Goal: Book appointment/travel/reservation

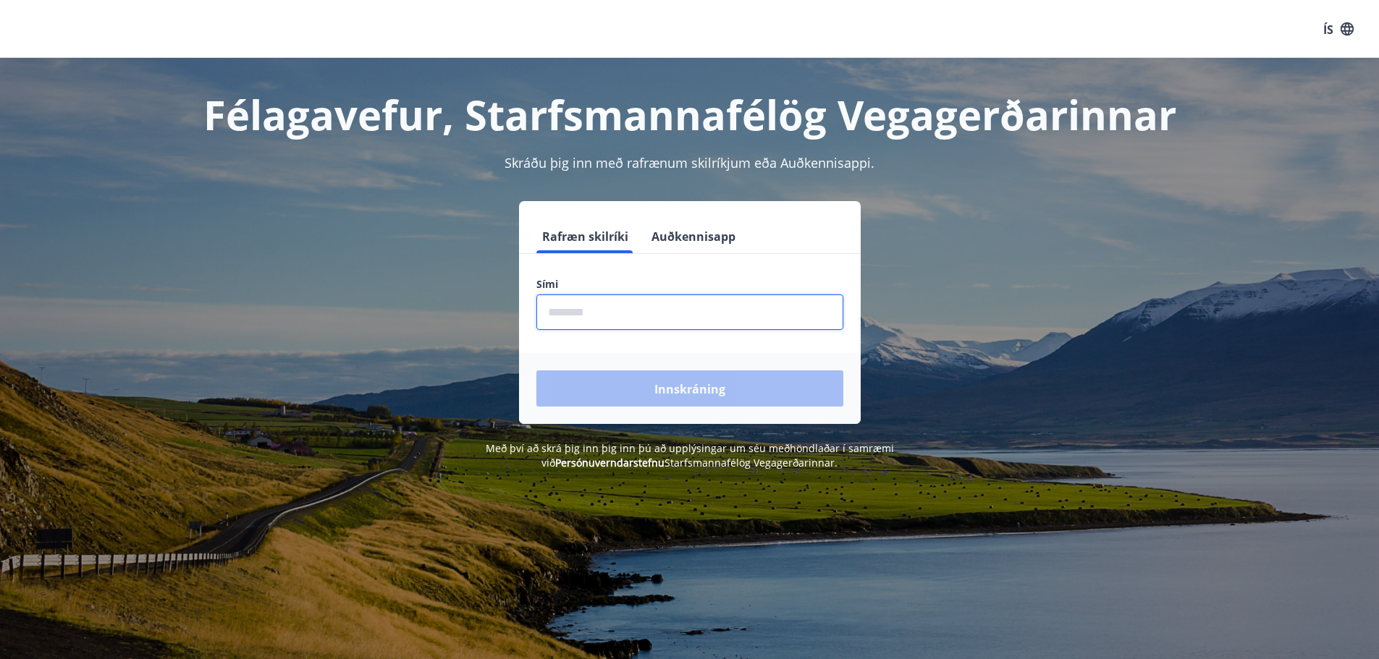
click at [583, 313] on input "phone" at bounding box center [689, 312] width 307 height 35
type input "********"
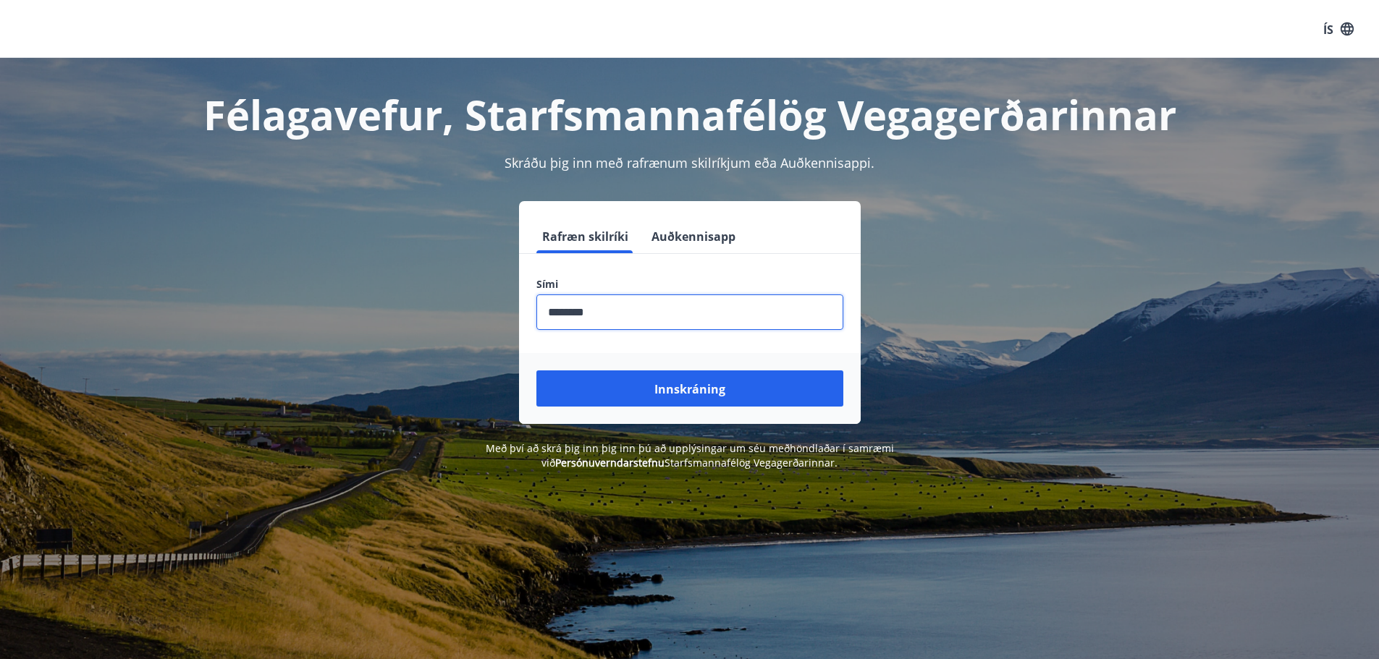
click at [666, 390] on font "Innskráning" at bounding box center [689, 389] width 71 height 16
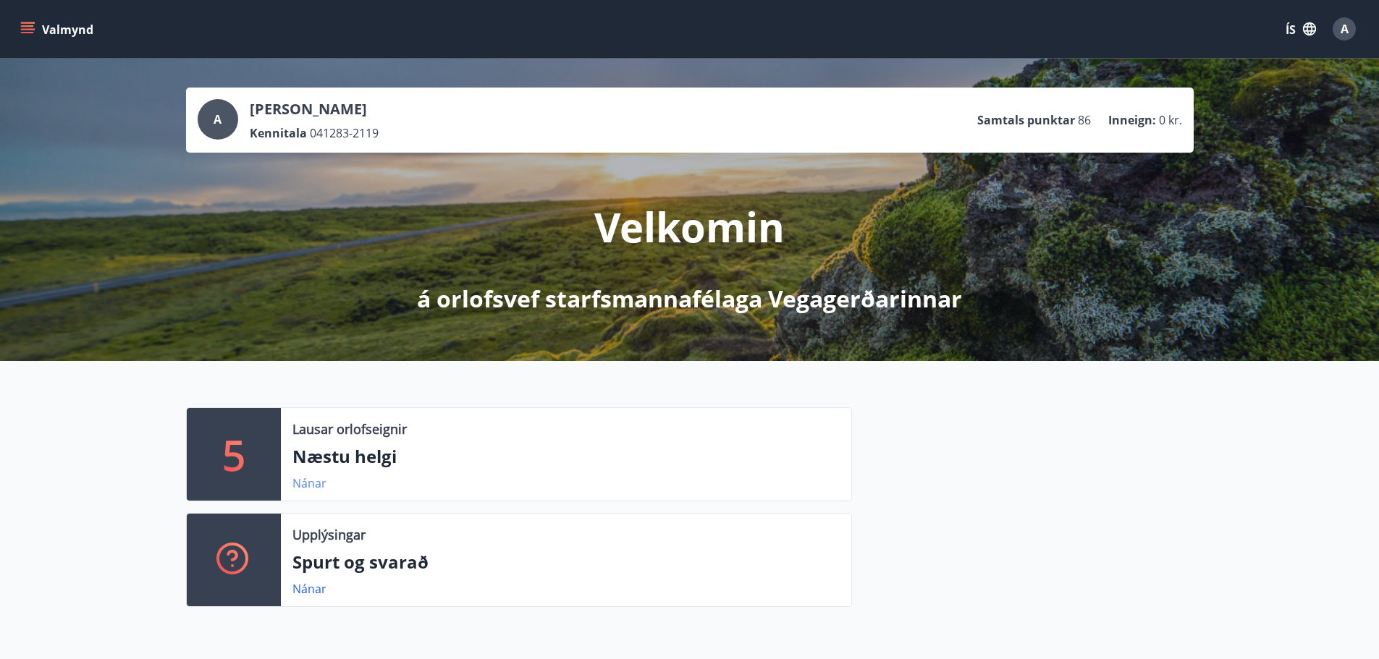
click at [305, 485] on font "Nánar" at bounding box center [309, 484] width 34 height 16
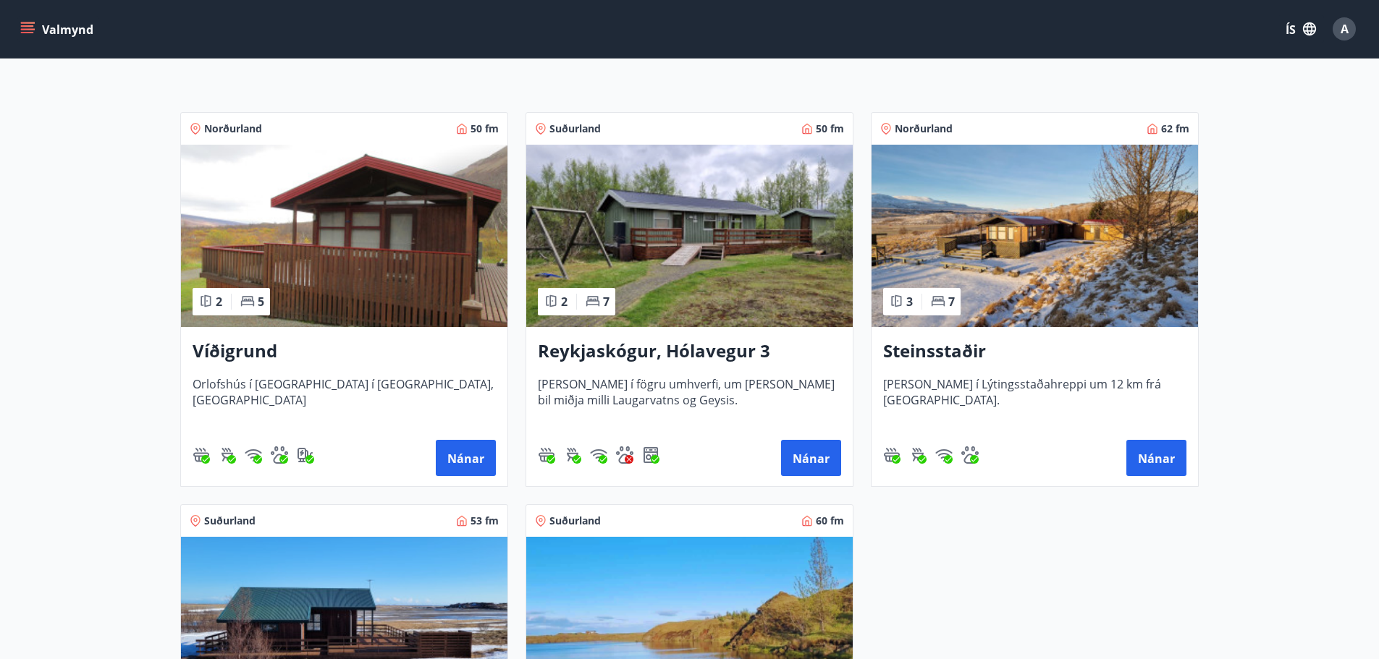
scroll to position [145, 0]
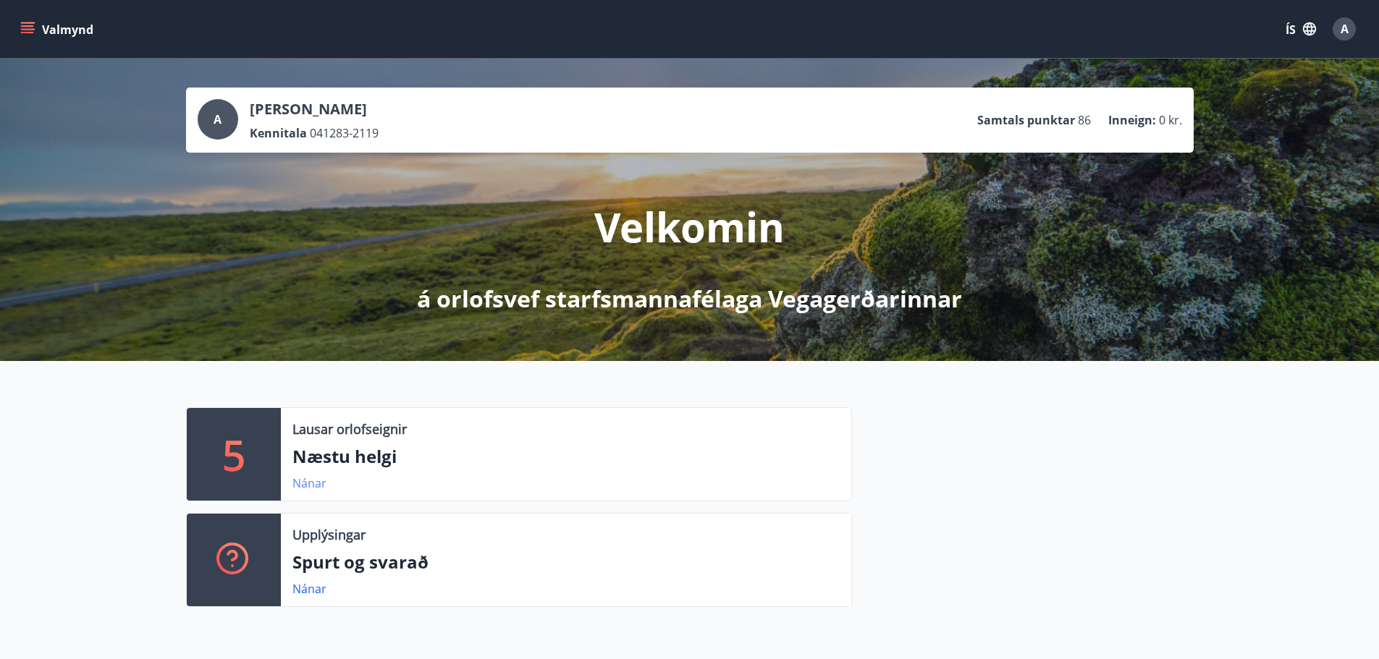
click at [302, 479] on font "Nánar" at bounding box center [309, 484] width 34 height 16
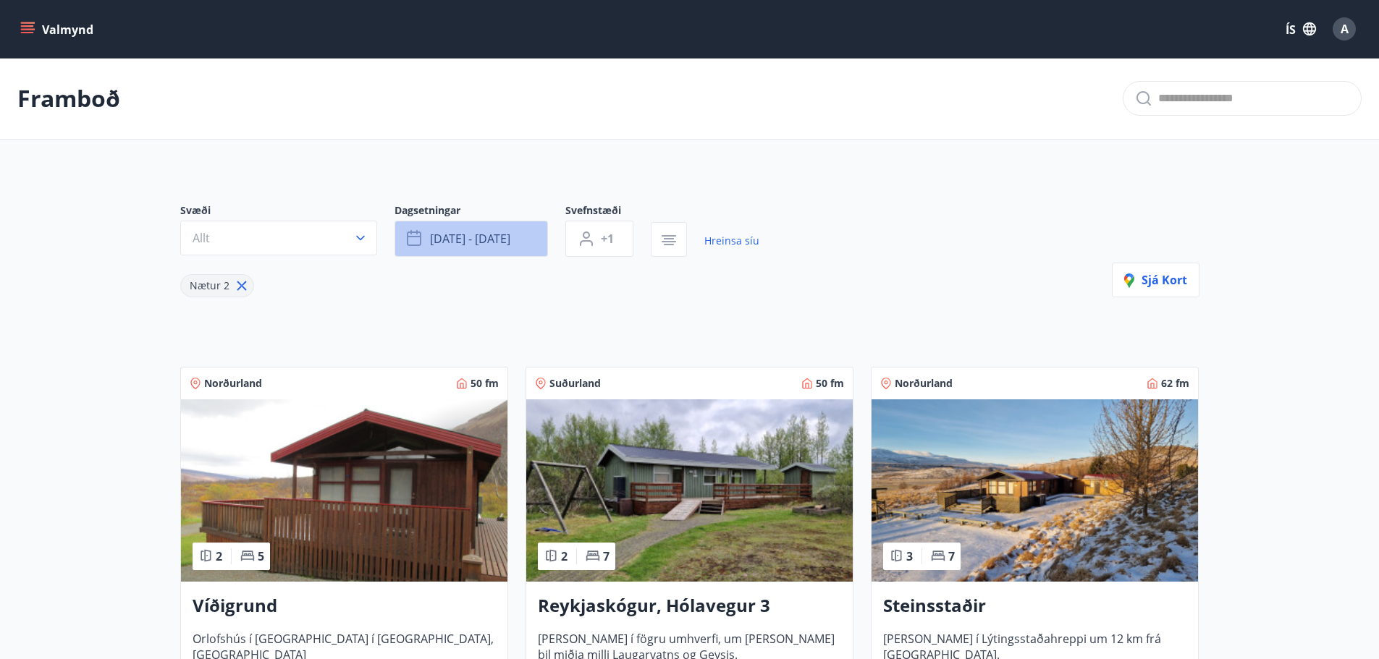
click at [419, 248] on icon "button" at bounding box center [415, 238] width 17 height 17
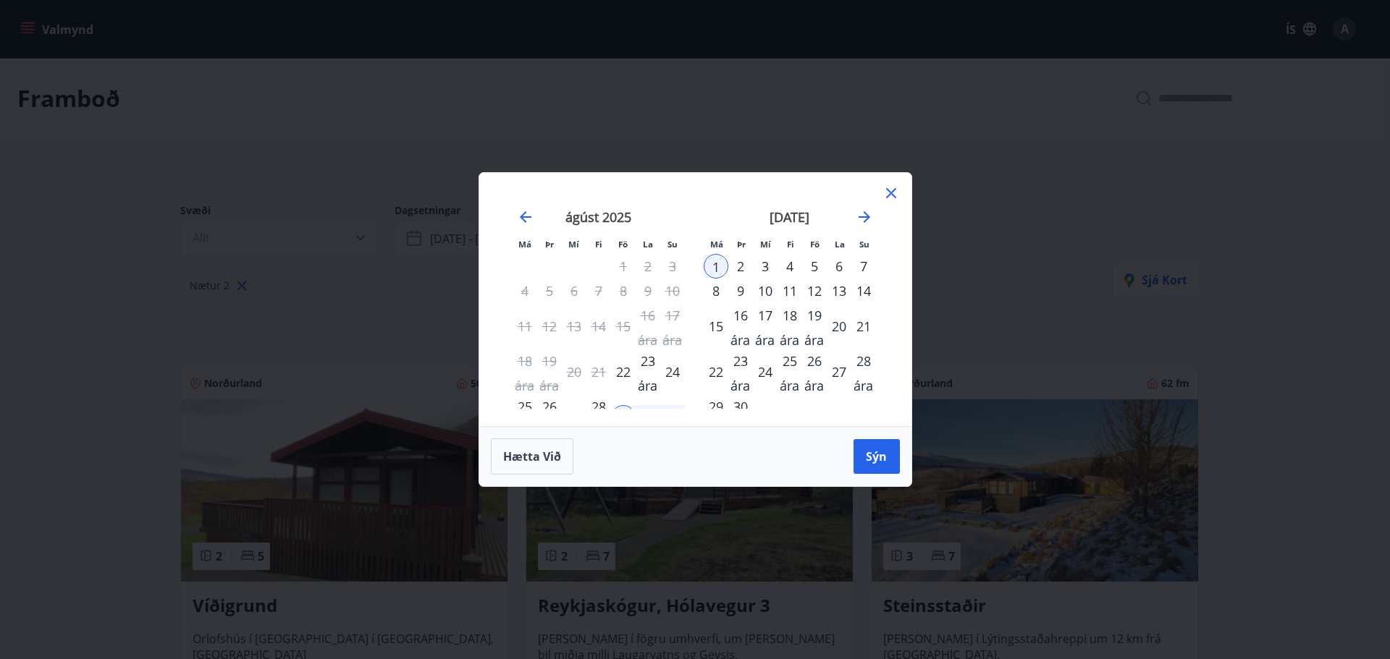
click at [627, 372] on font "22" at bounding box center [623, 371] width 14 height 17
click at [876, 465] on button "Sýn" at bounding box center [876, 456] width 46 height 35
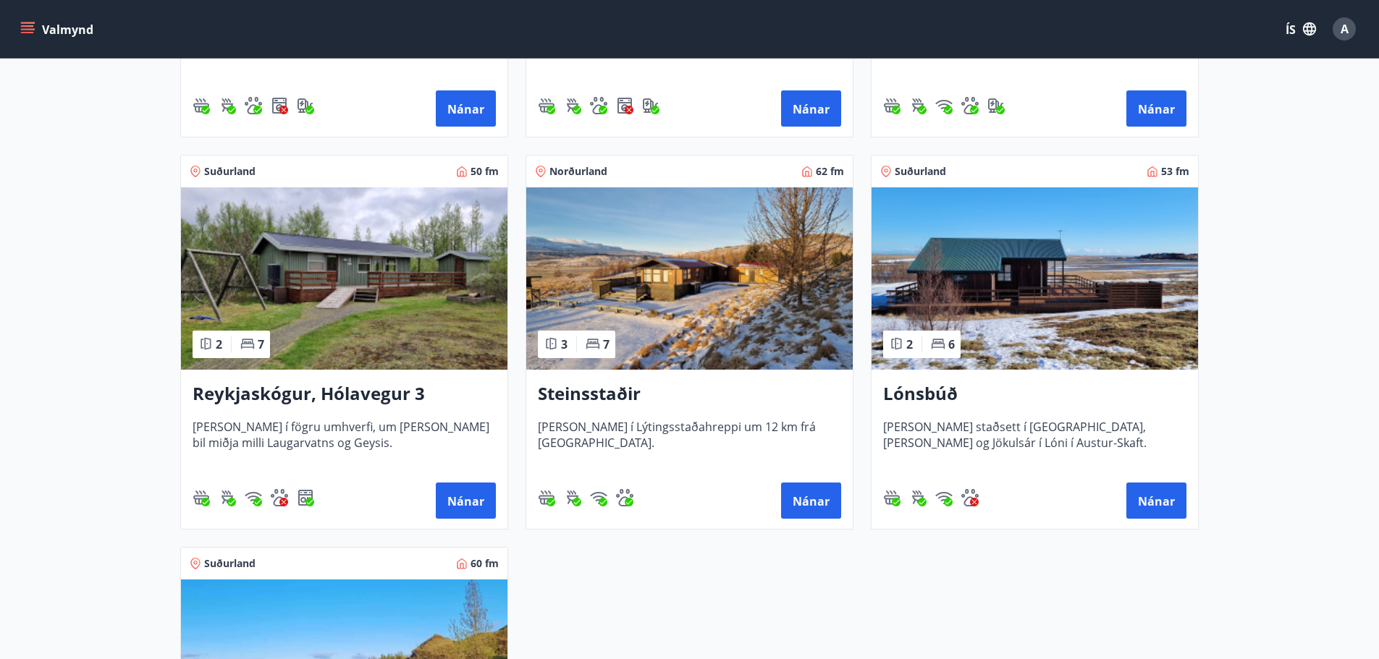
scroll to position [579, 0]
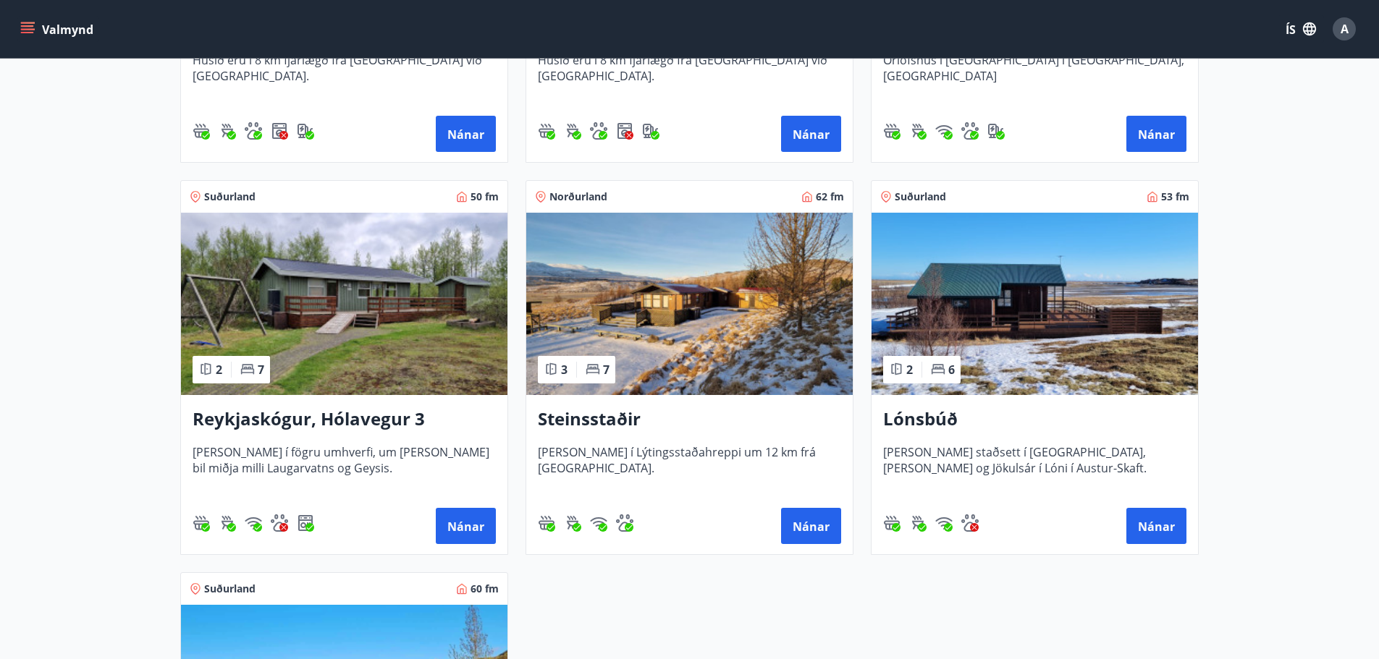
click at [729, 395] on img at bounding box center [689, 304] width 326 height 182
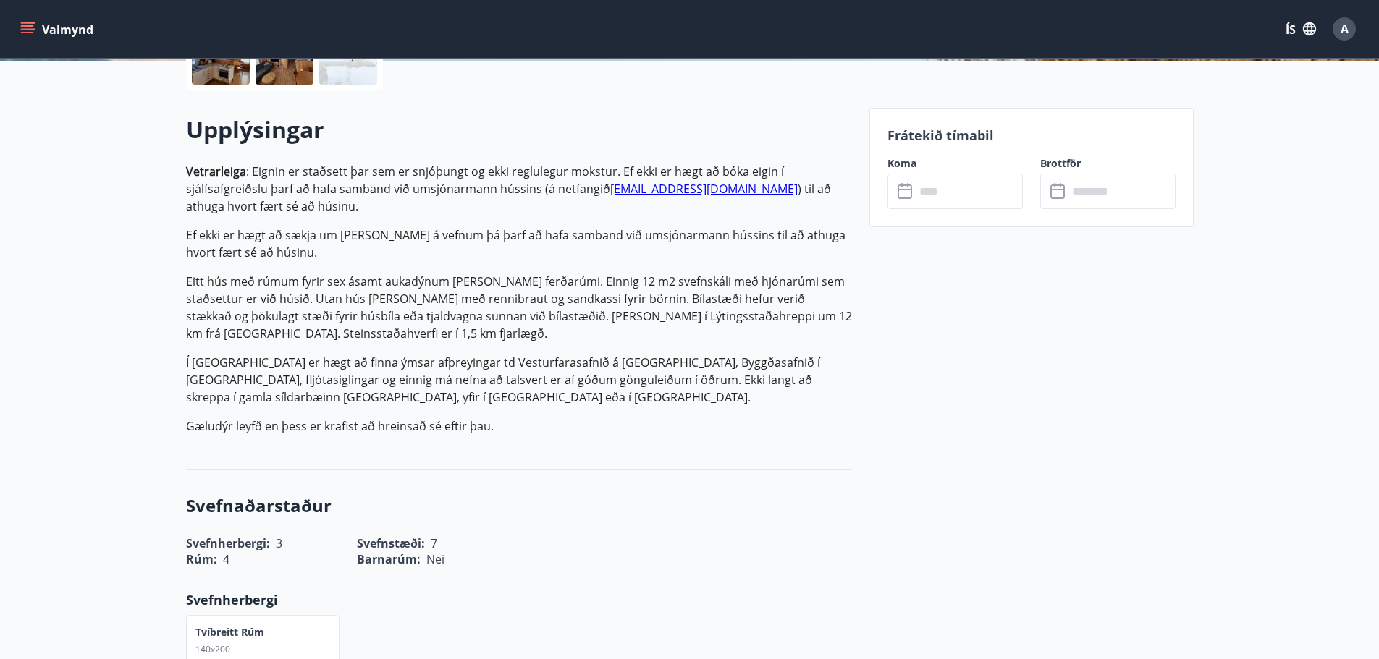
scroll to position [362, 0]
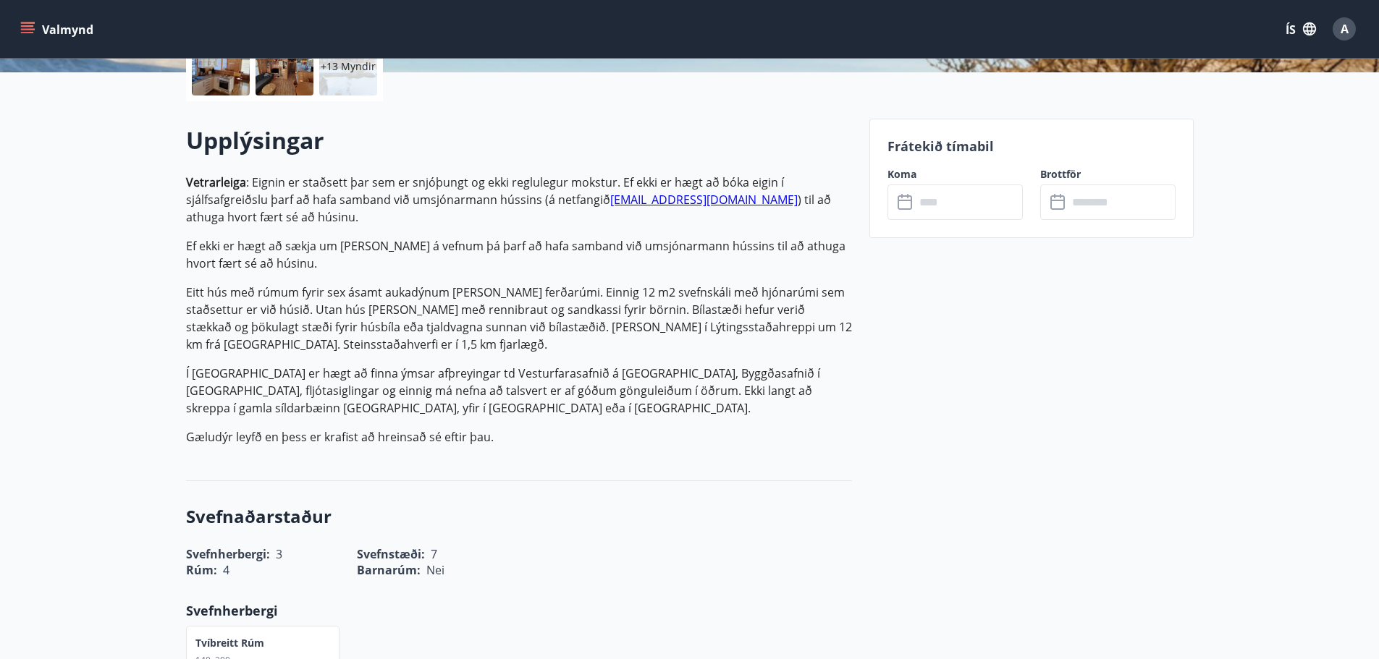
drag, startPoint x: 934, startPoint y: 222, endPoint x: 940, endPoint y: 210, distance: 13.6
click at [934, 222] on div "Frátekið tímabil Koma ​ ​ Brottför ​ ​" at bounding box center [1031, 178] width 324 height 119
click at [940, 208] on input "text" at bounding box center [969, 202] width 108 height 35
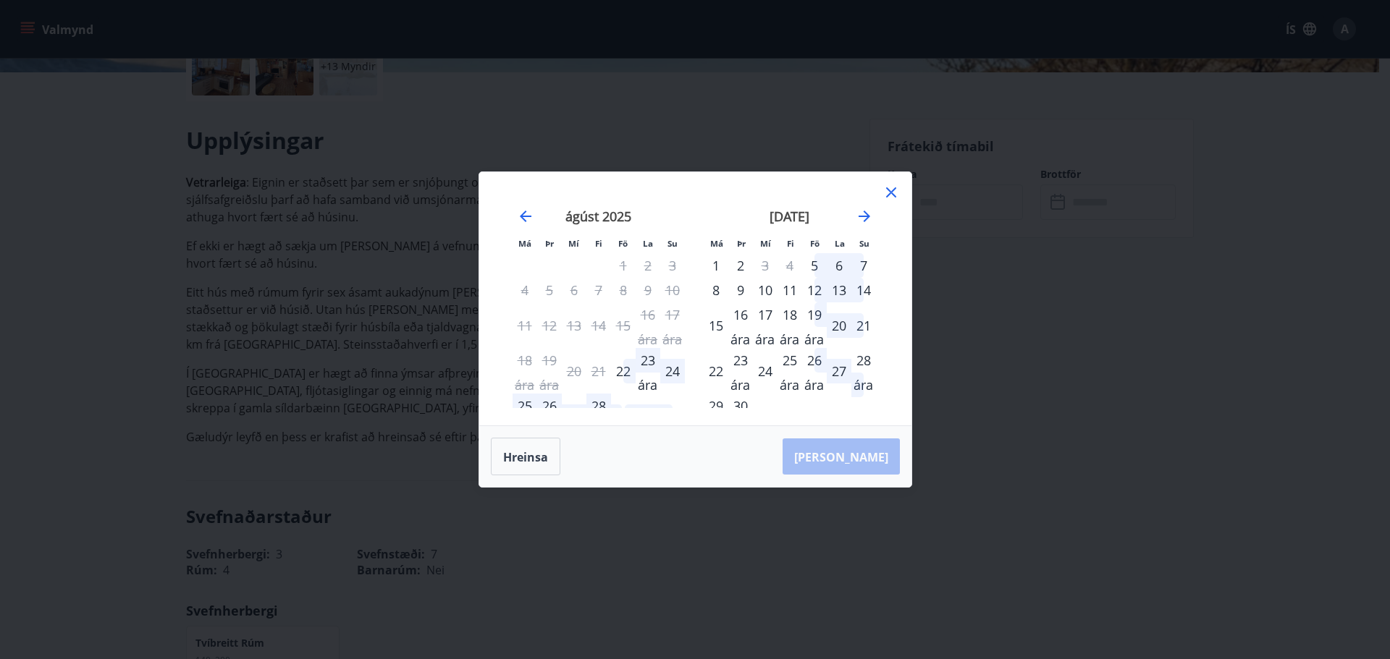
click at [890, 196] on icon at bounding box center [890, 192] width 17 height 17
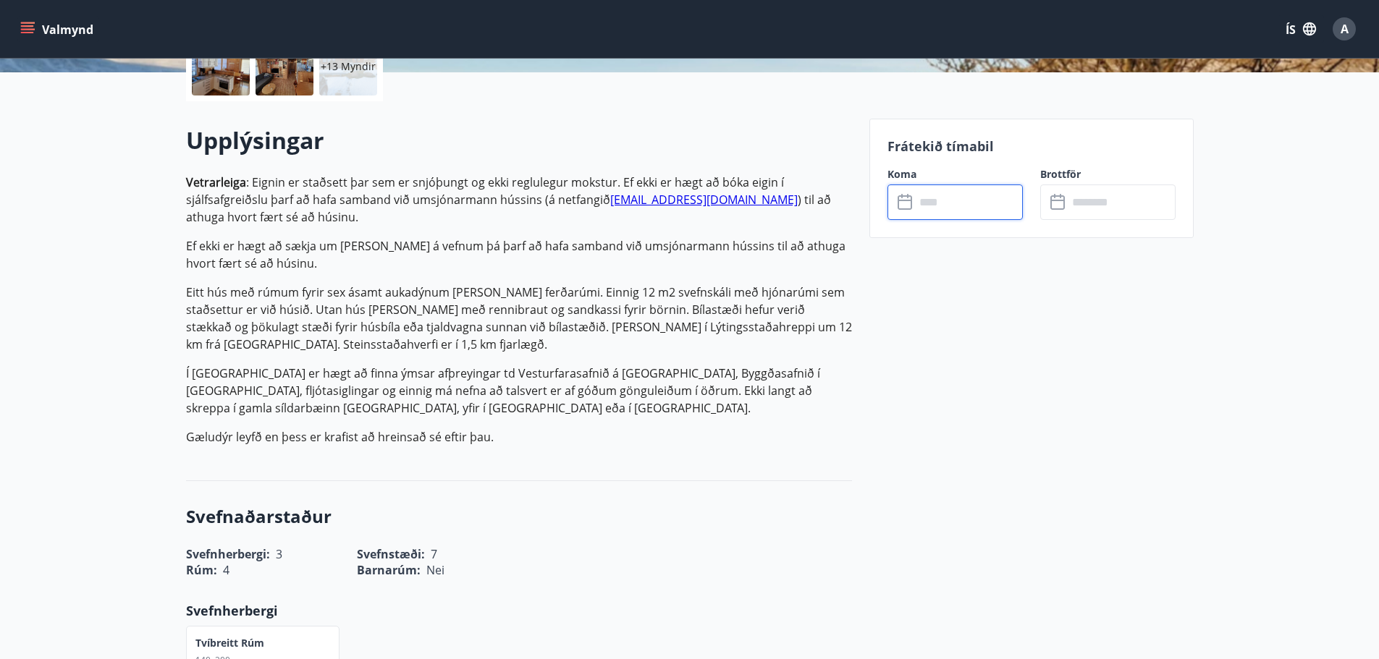
scroll to position [2, 0]
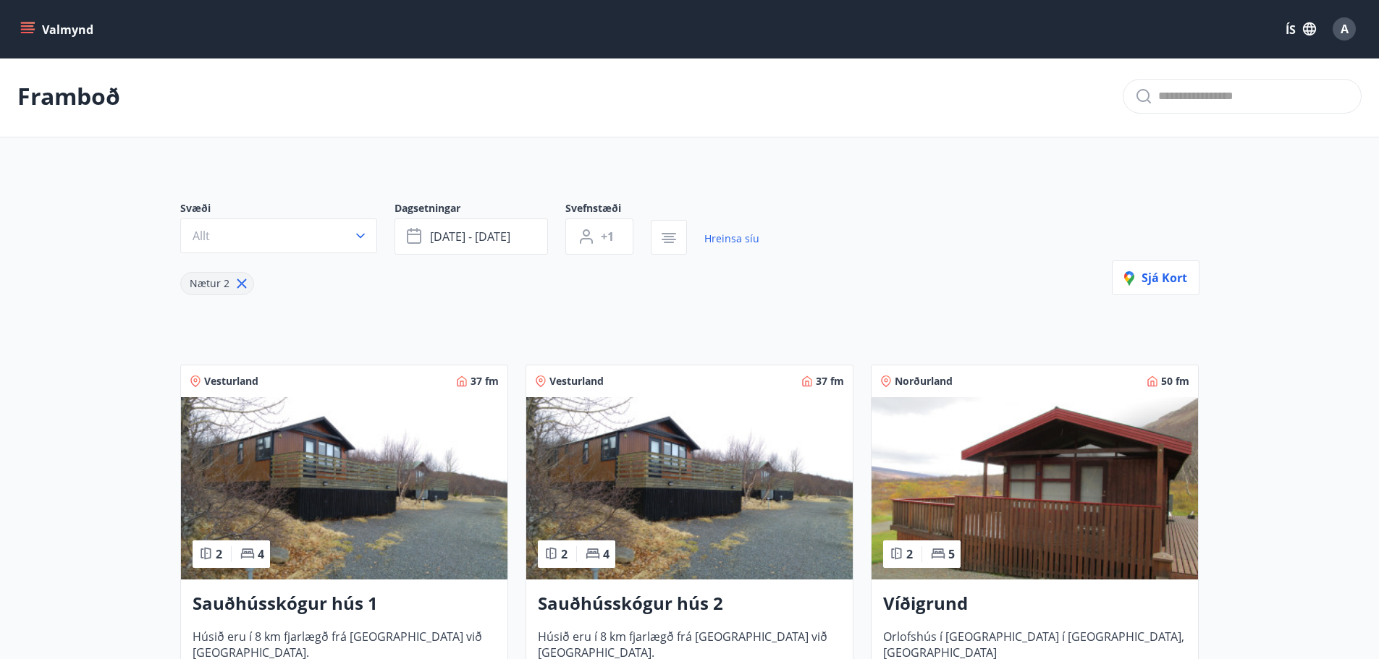
click at [24, 33] on icon "matseðill" at bounding box center [27, 32] width 13 height 1
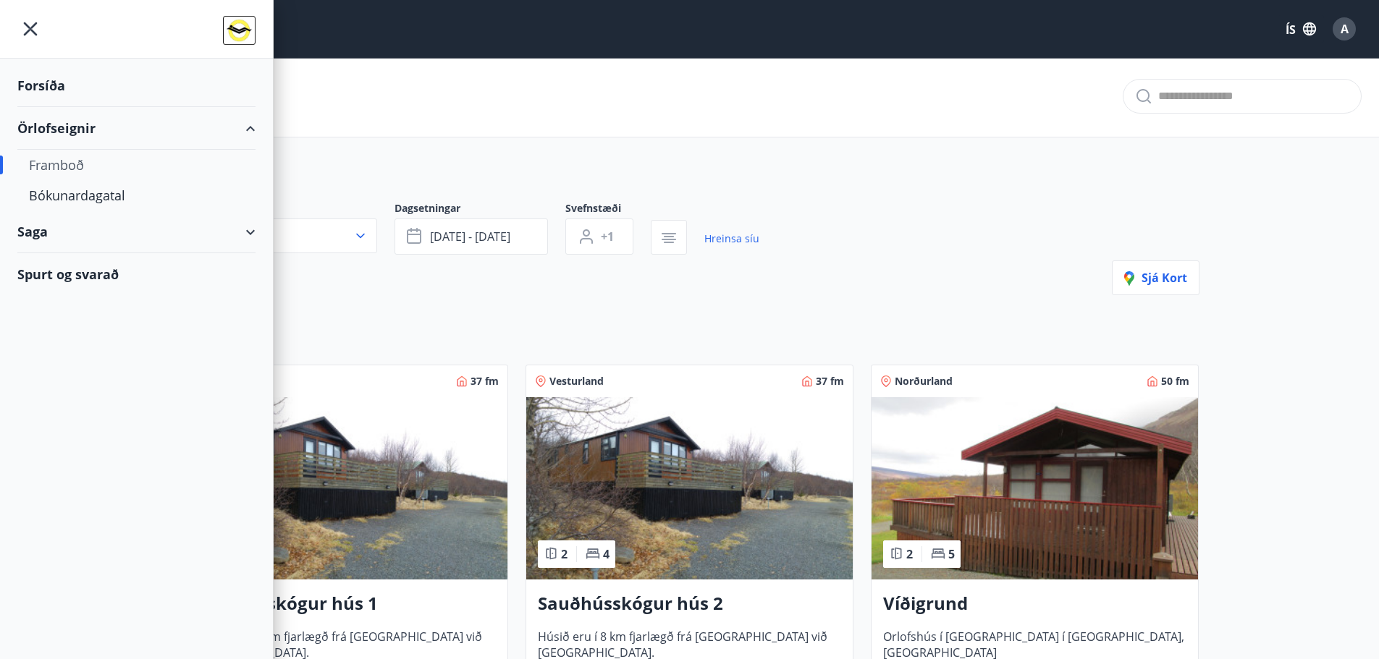
click at [79, 128] on font "Örlofseignir" at bounding box center [56, 127] width 78 height 17
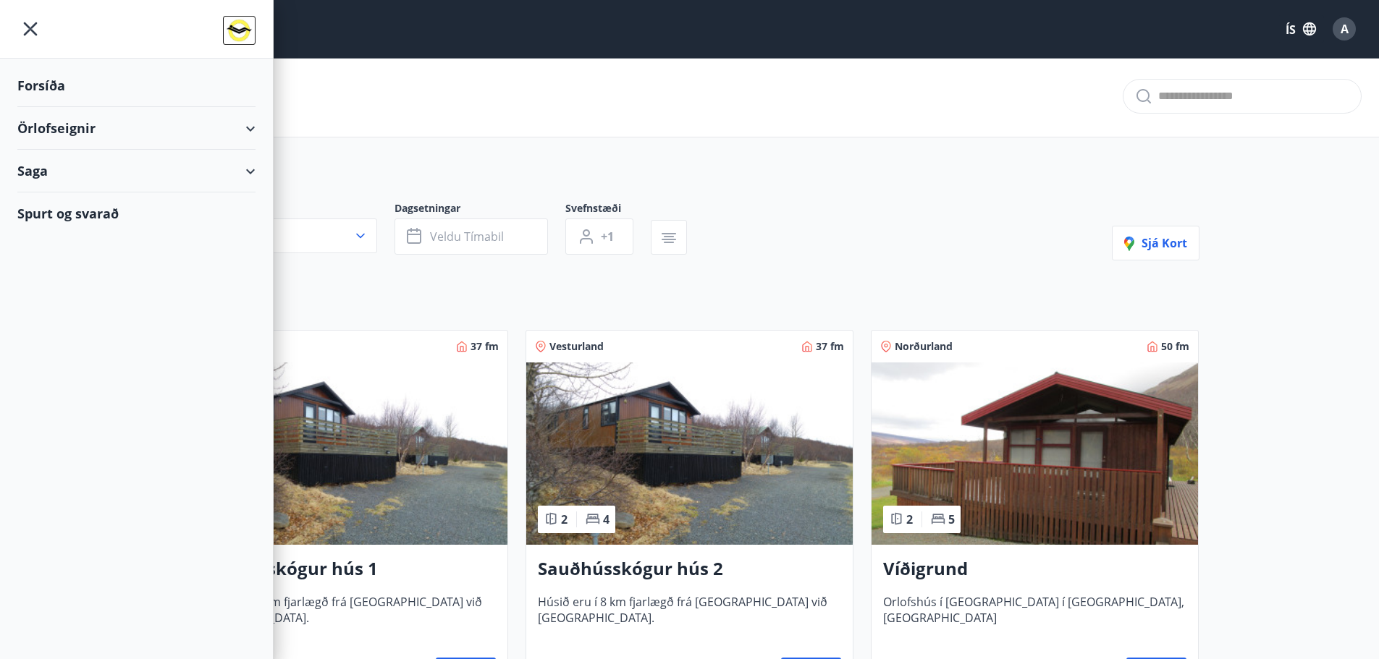
click at [79, 128] on font "Örlofseignir" at bounding box center [56, 127] width 78 height 17
click at [78, 166] on font "Framboð" at bounding box center [56, 164] width 55 height 17
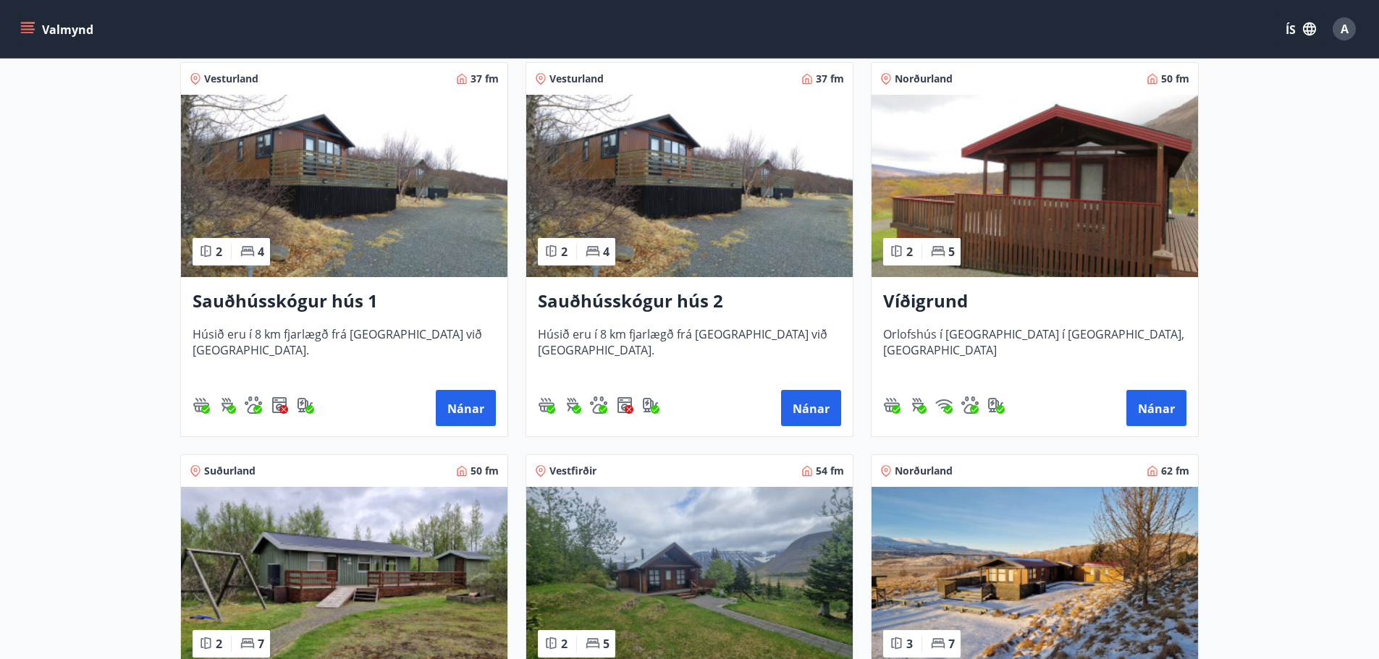
scroll to position [292, 0]
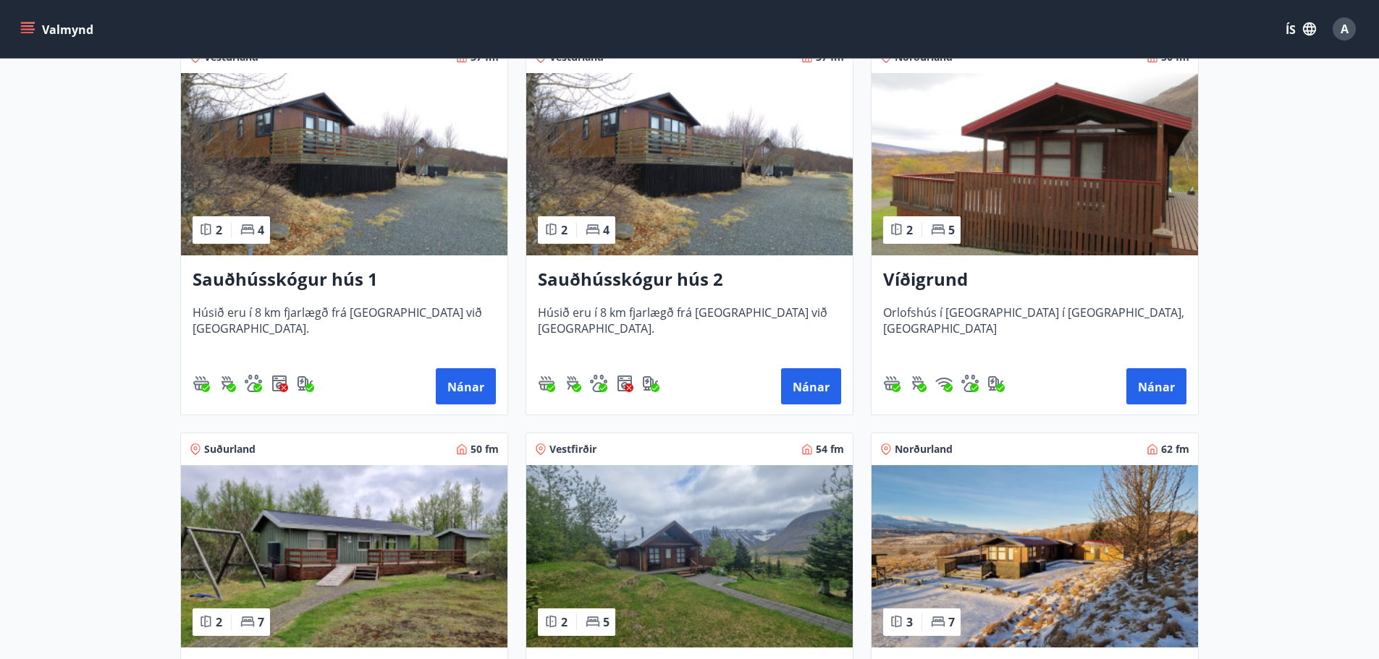
click at [946, 279] on font "Víðigrund" at bounding box center [925, 279] width 85 height 24
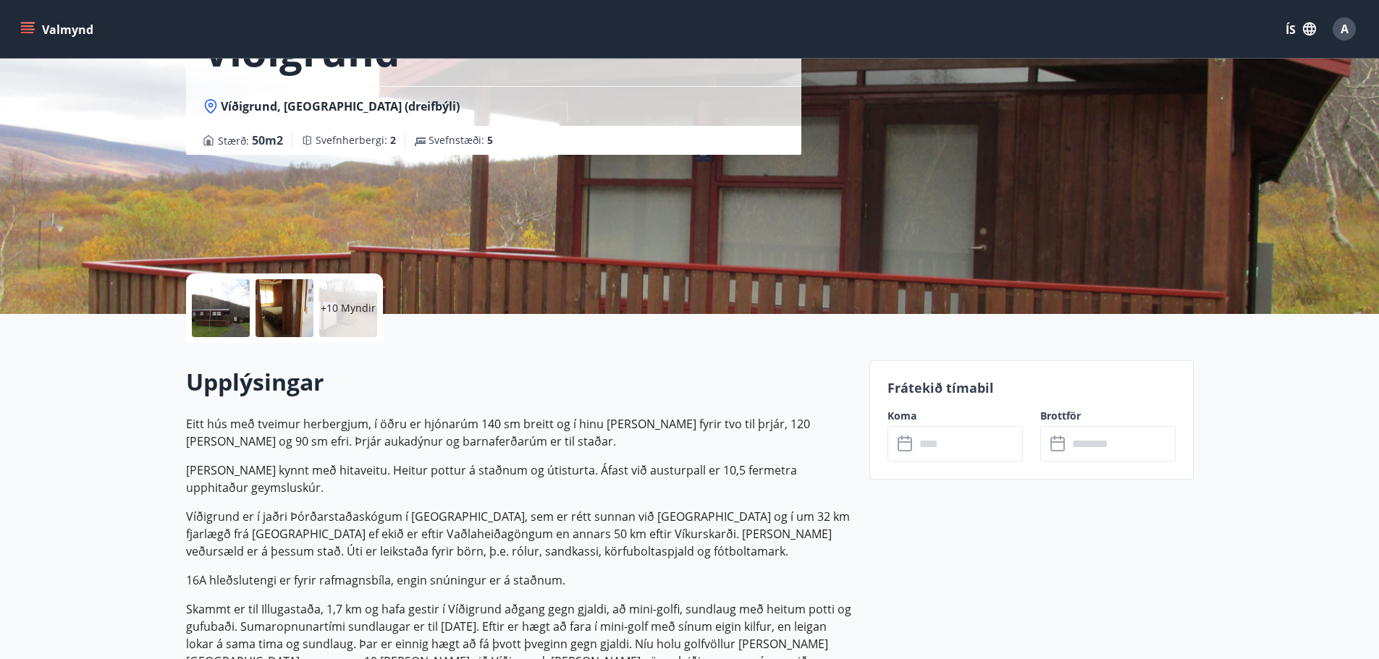
scroll to position [145, 0]
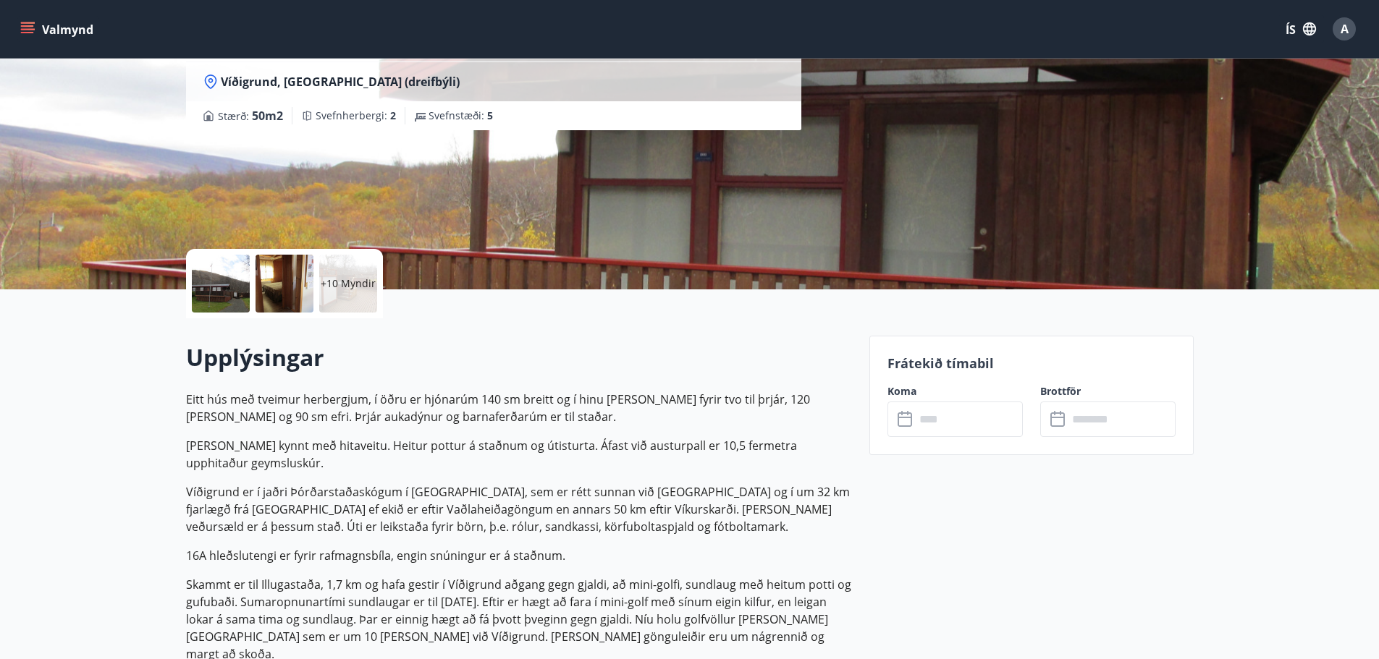
click at [909, 411] on icon at bounding box center [906, 419] width 17 height 17
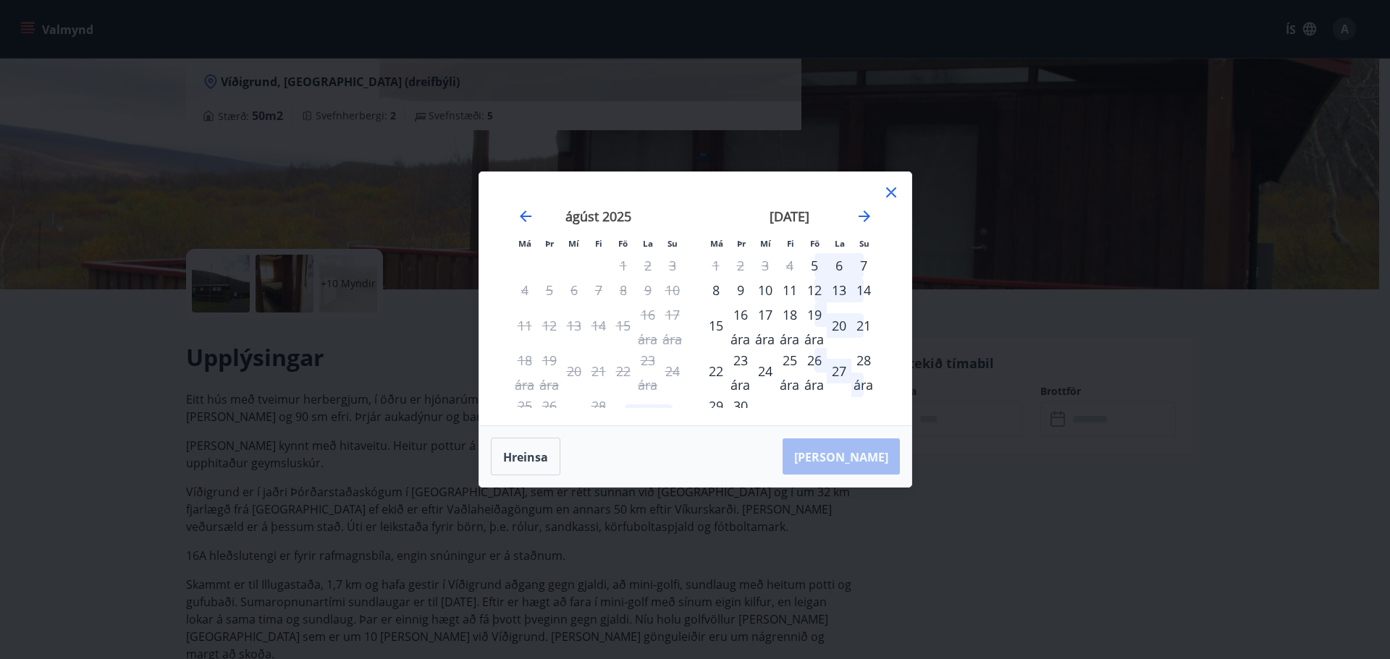
click at [888, 191] on icon at bounding box center [891, 192] width 10 height 10
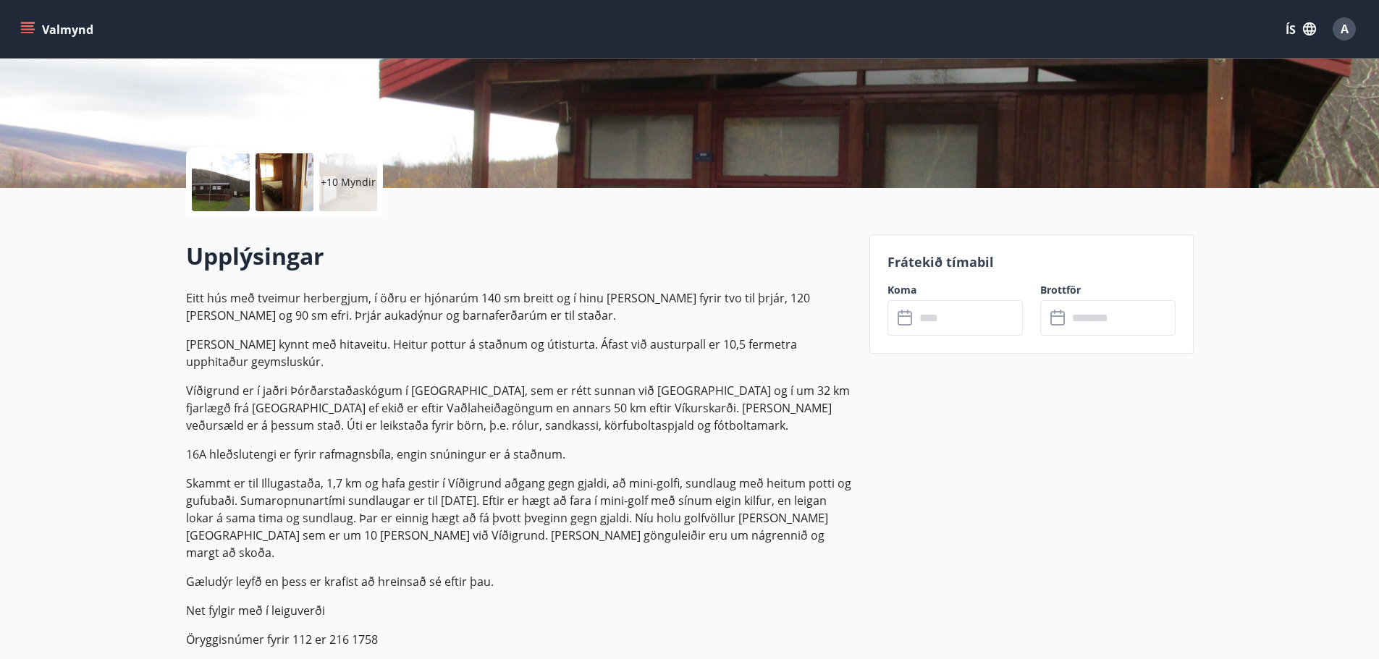
scroll to position [0, 0]
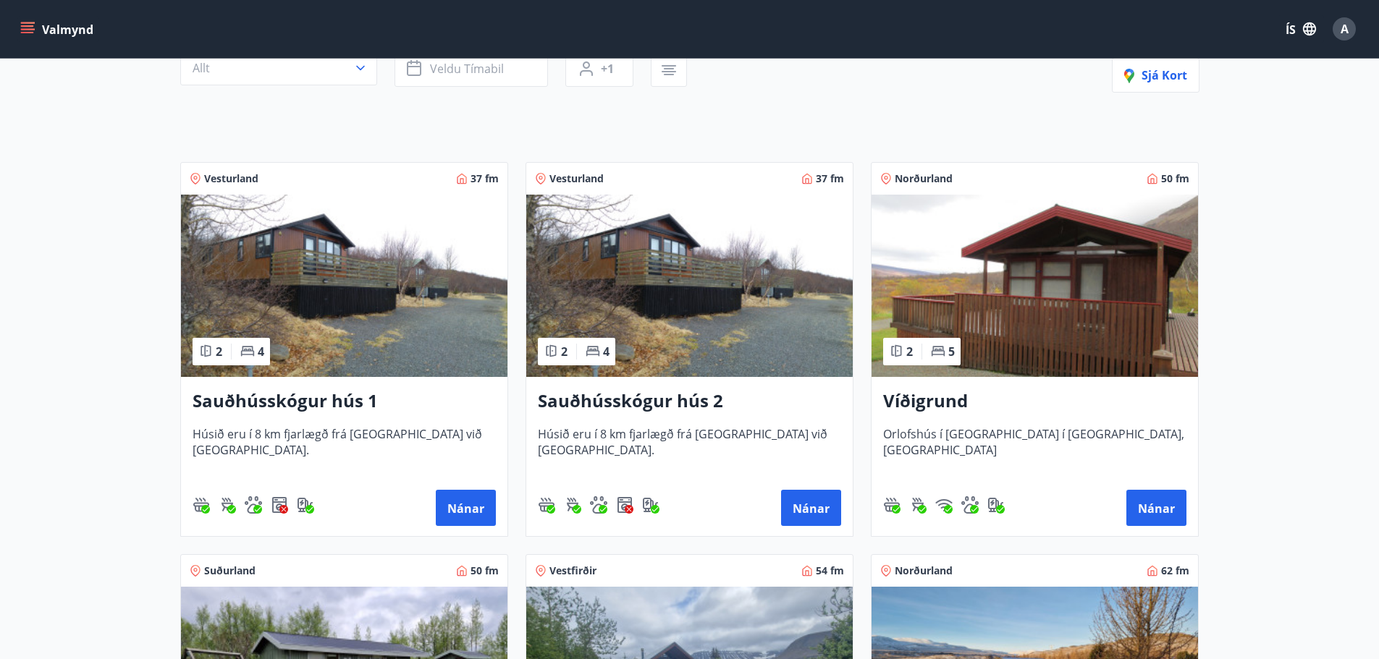
scroll to position [72, 0]
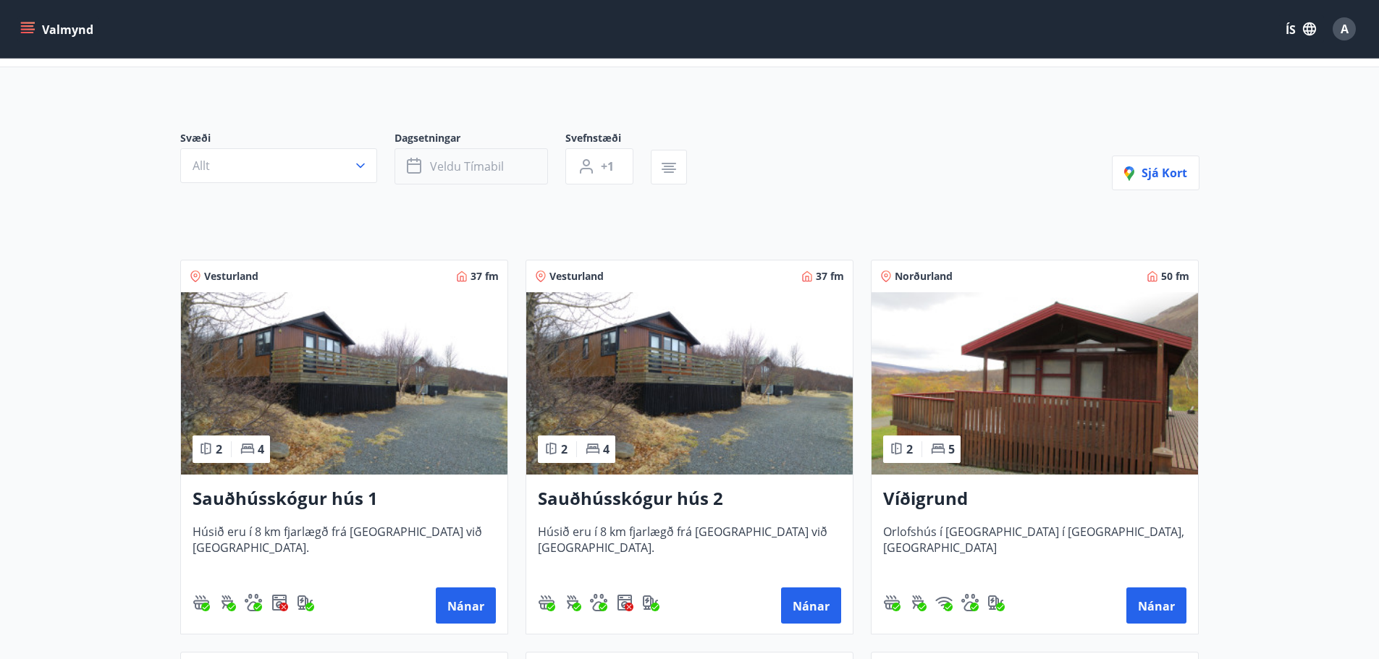
click at [460, 161] on font "Veldu tímabil" at bounding box center [467, 167] width 74 height 16
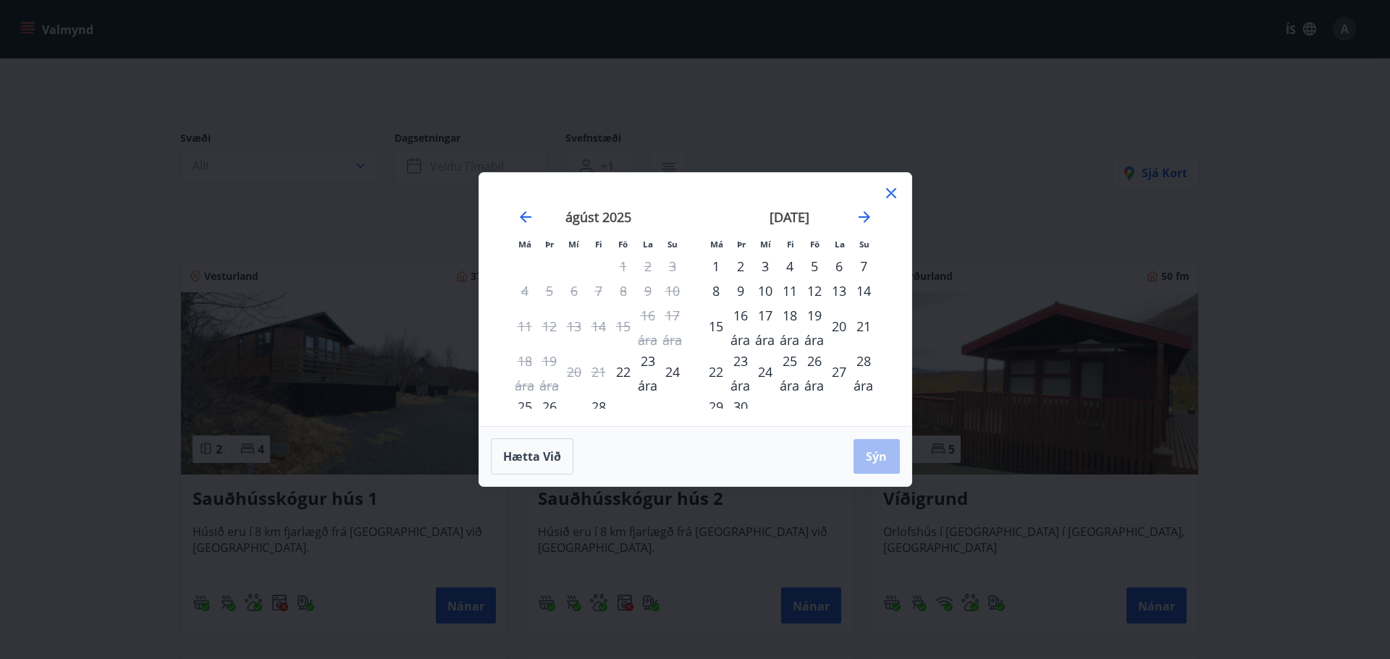
click at [620, 368] on font "22" at bounding box center [623, 371] width 14 height 17
click at [676, 374] on font "24" at bounding box center [672, 371] width 14 height 17
click at [887, 462] on button "Sýn" at bounding box center [876, 456] width 46 height 35
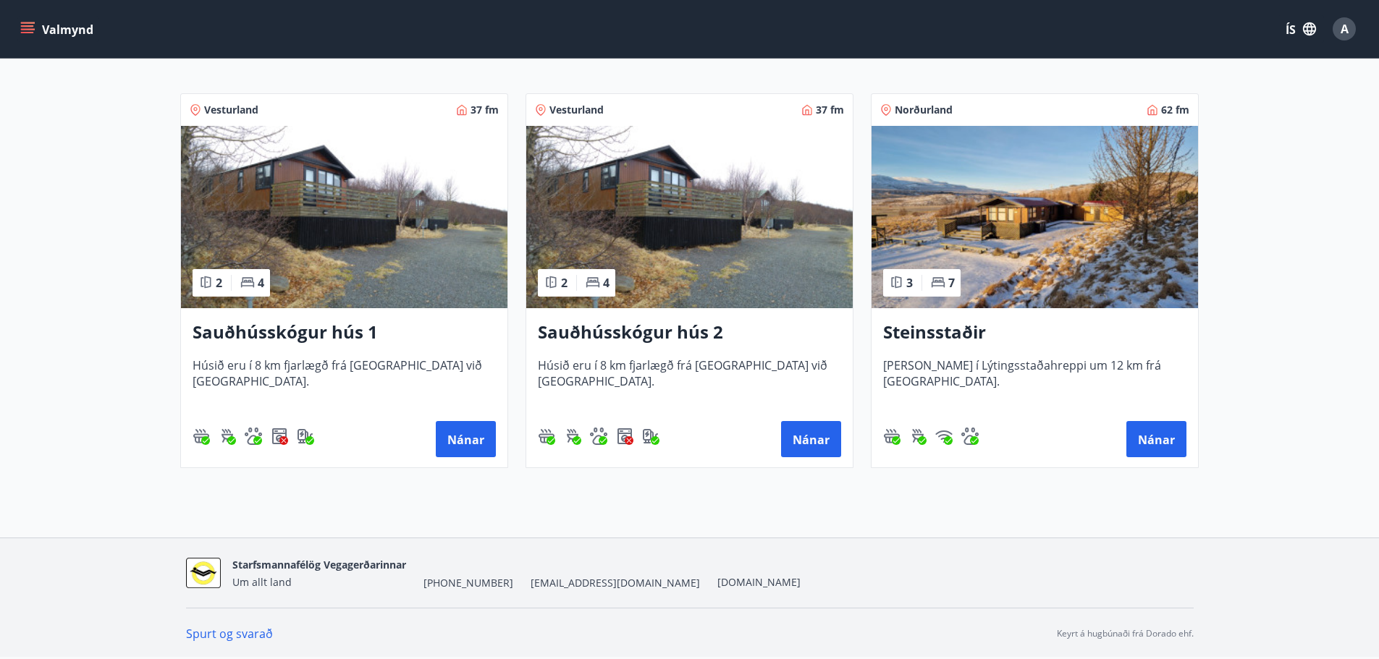
scroll to position [253, 0]
click at [1147, 434] on font "Nánar" at bounding box center [1156, 440] width 37 height 16
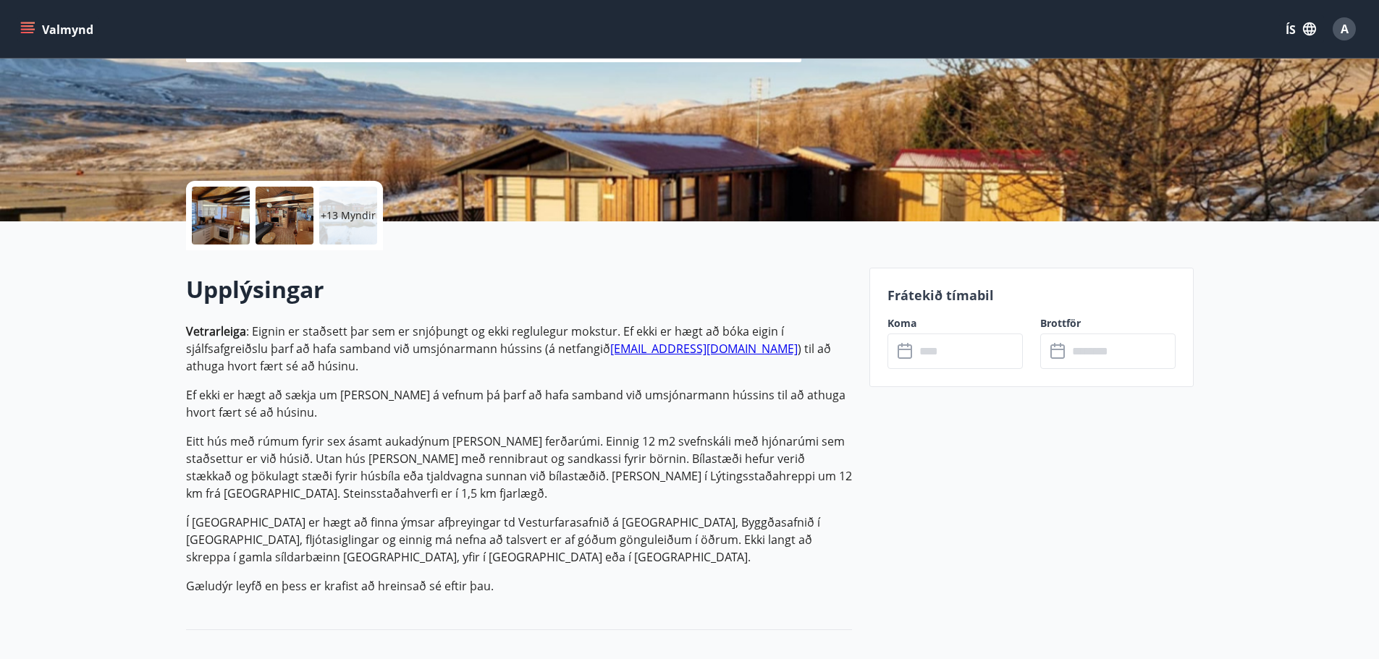
scroll to position [217, 0]
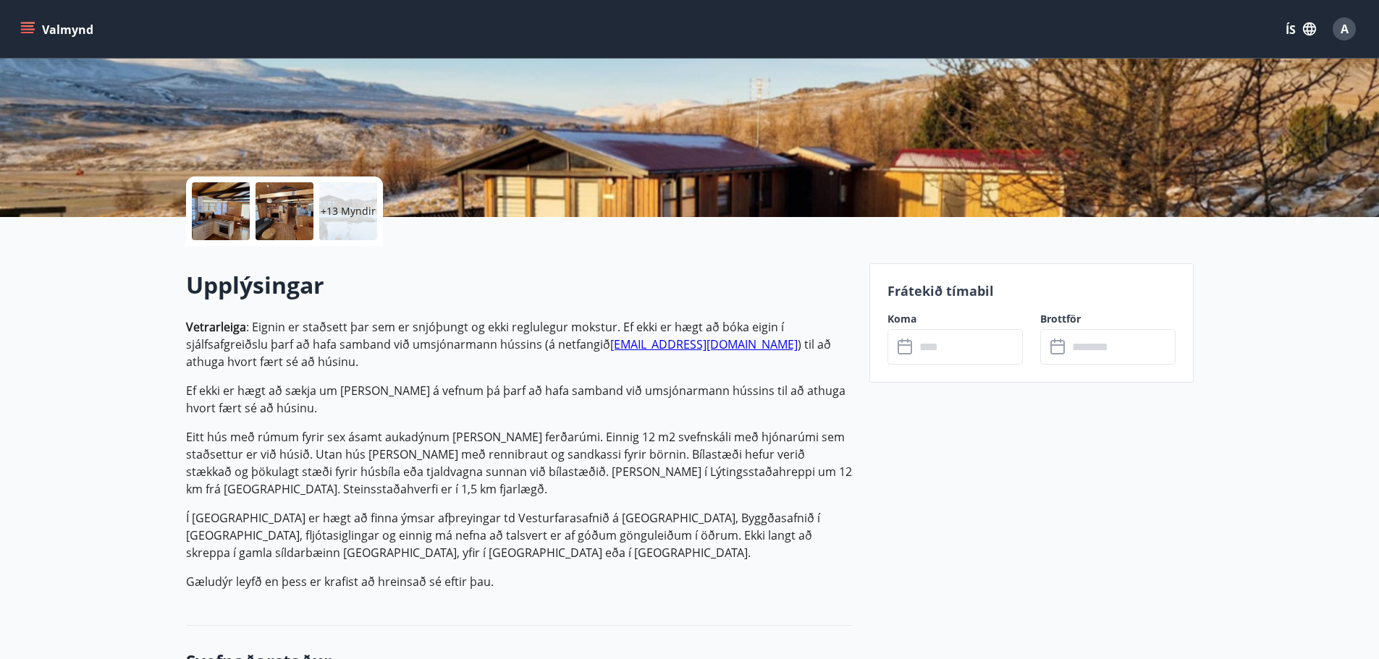
click at [950, 353] on input "text" at bounding box center [969, 346] width 108 height 35
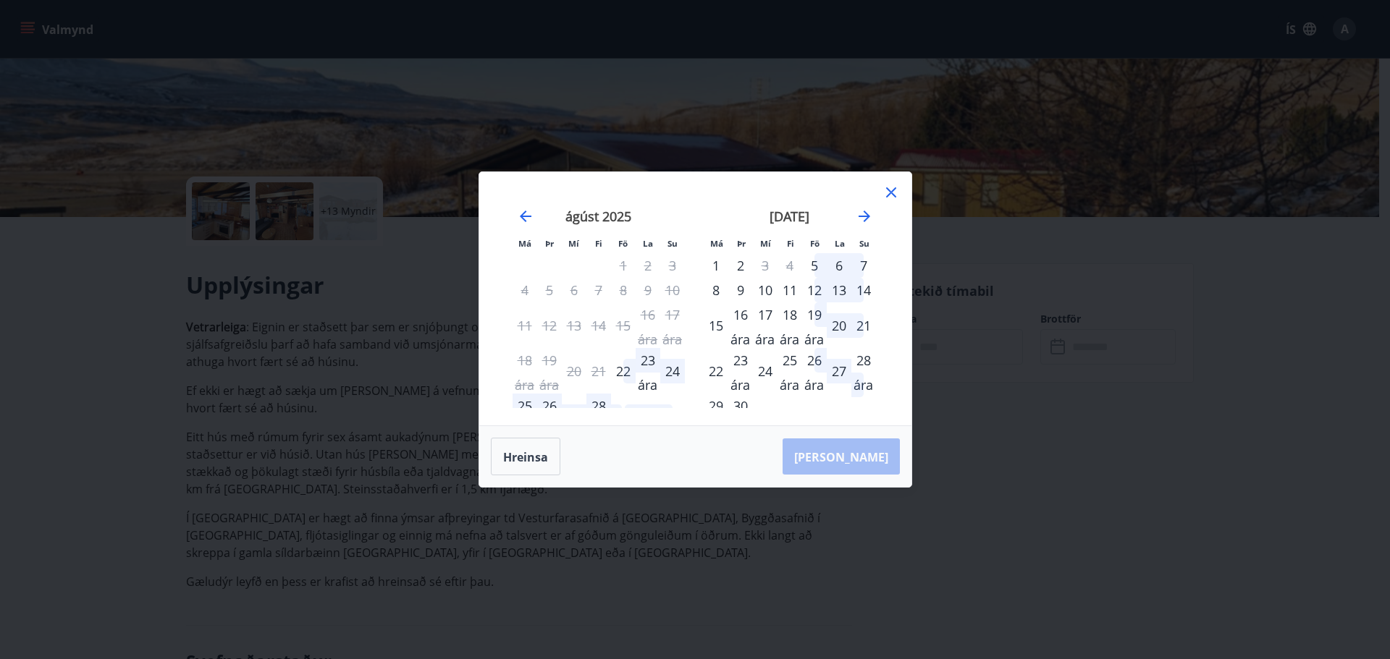
click at [893, 196] on icon at bounding box center [890, 192] width 17 height 17
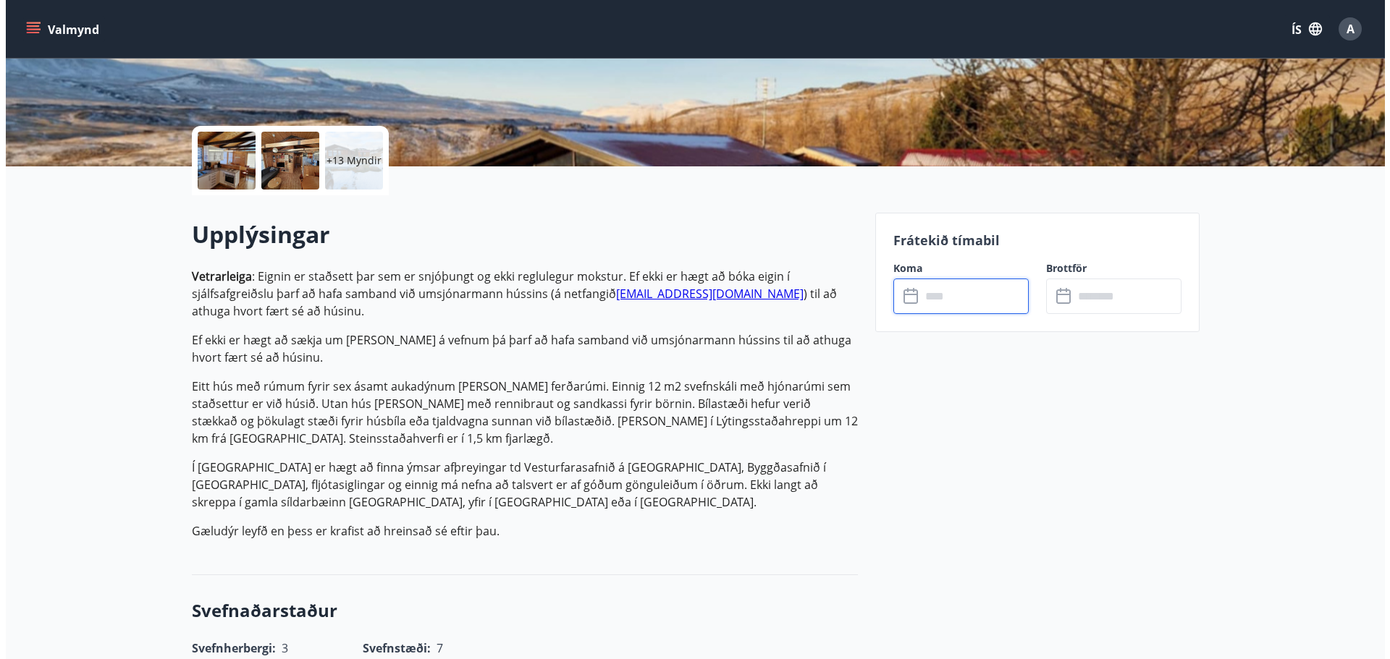
scroll to position [236, 0]
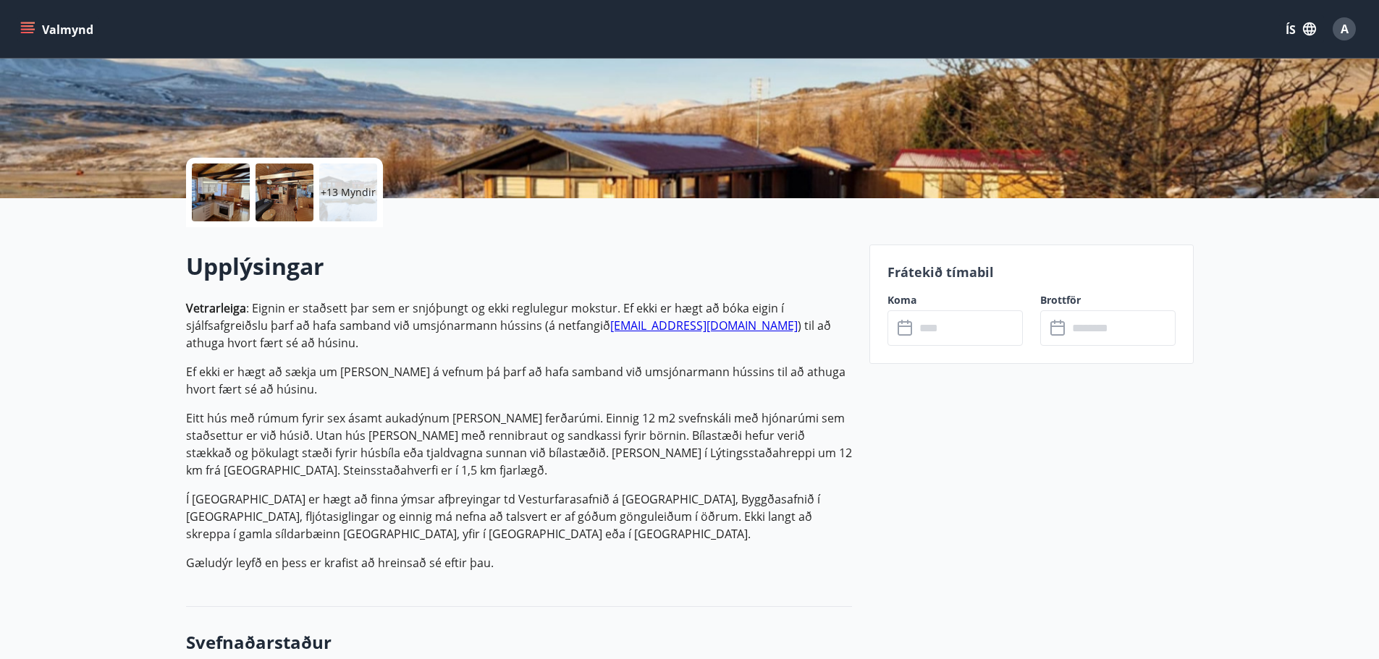
click at [216, 197] on div at bounding box center [221, 193] width 58 height 58
